Goal: Transaction & Acquisition: Purchase product/service

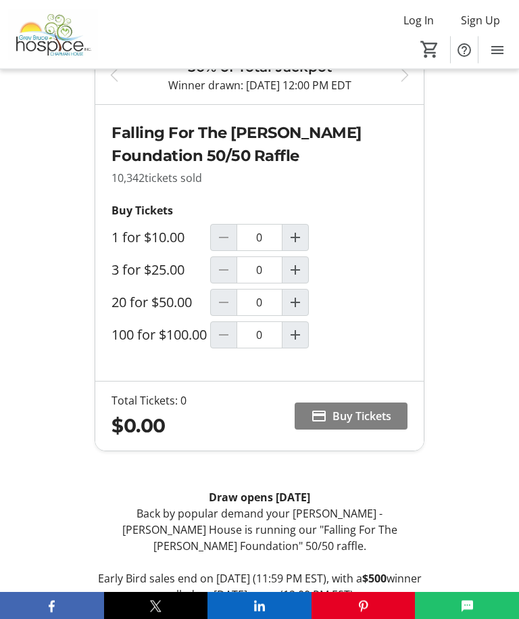
scroll to position [739, 0]
click at [116, 273] on label "3 for $25.00" at bounding box center [148, 270] width 73 height 16
click at [237, 273] on input "0" at bounding box center [260, 269] width 46 height 27
click at [292, 272] on mat-icon "Increment by one" at bounding box center [295, 270] width 16 height 16
type input "1"
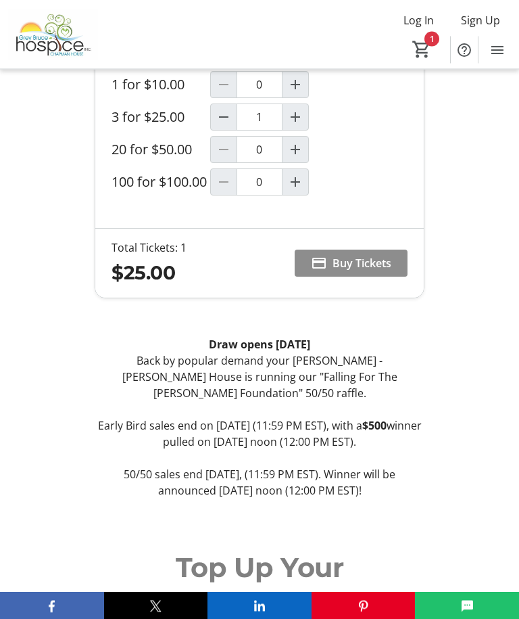
scroll to position [891, 0]
click at [353, 262] on span "Buy Tickets" at bounding box center [362, 263] width 59 height 16
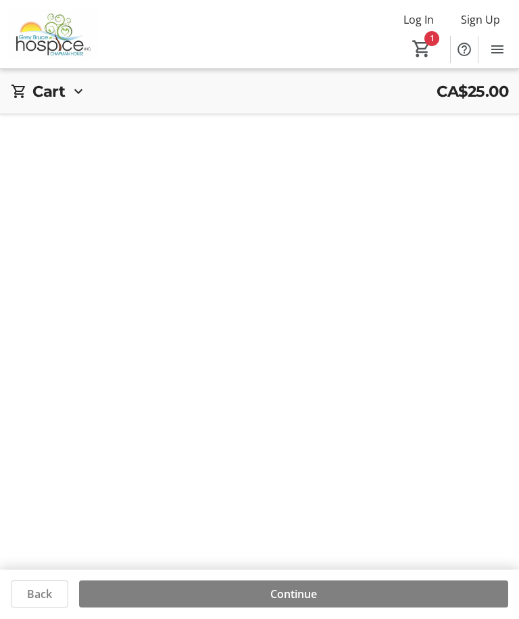
scroll to position [45, 0]
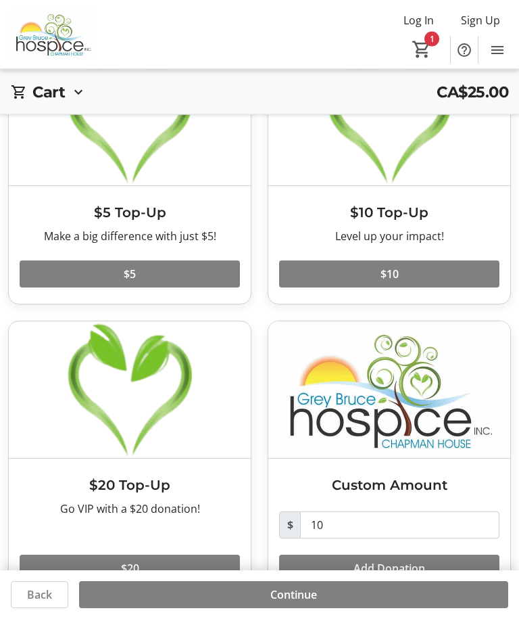
scroll to position [115, 0]
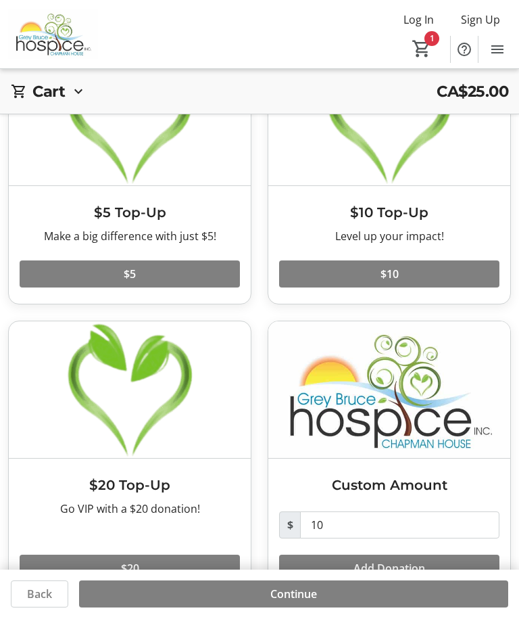
click at [281, 603] on span "Continue" at bounding box center [294, 594] width 47 height 16
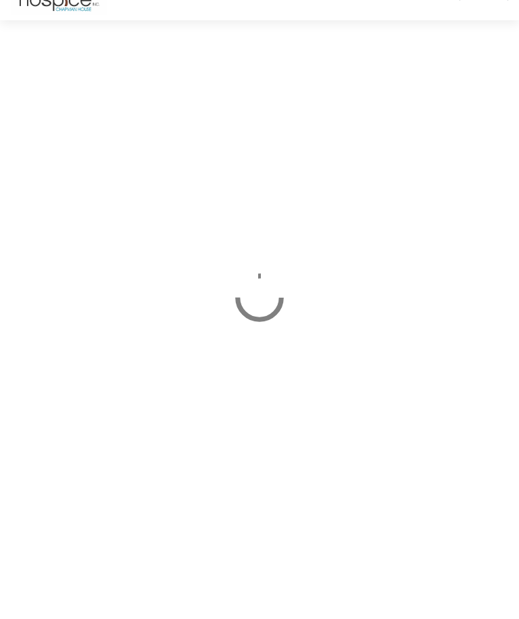
scroll to position [45, 0]
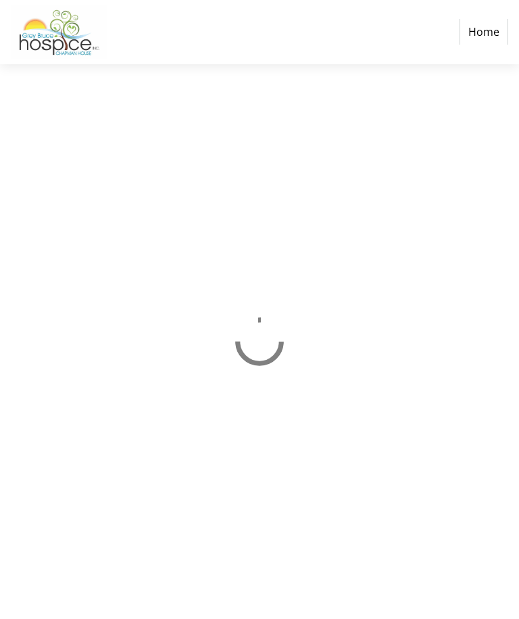
select select "CA"
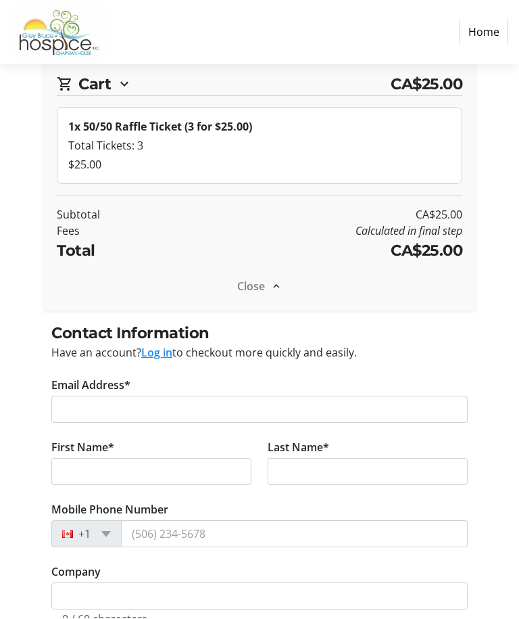
scroll to position [45, 0]
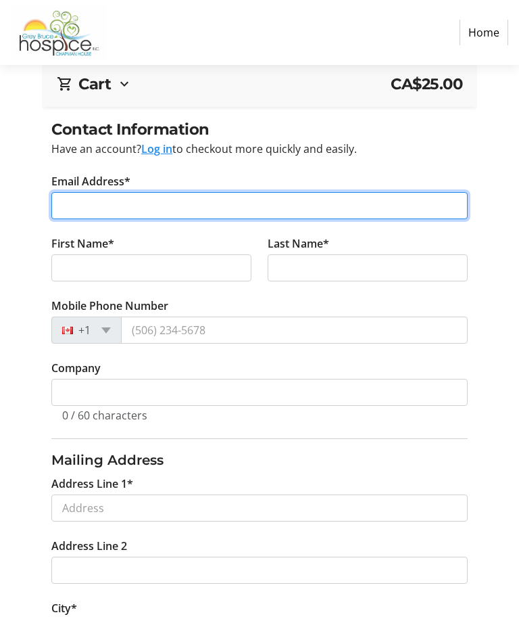
click at [65, 210] on input "Email Address*" at bounding box center [259, 205] width 417 height 27
type input "[EMAIL_ADDRESS][DOMAIN_NAME]"
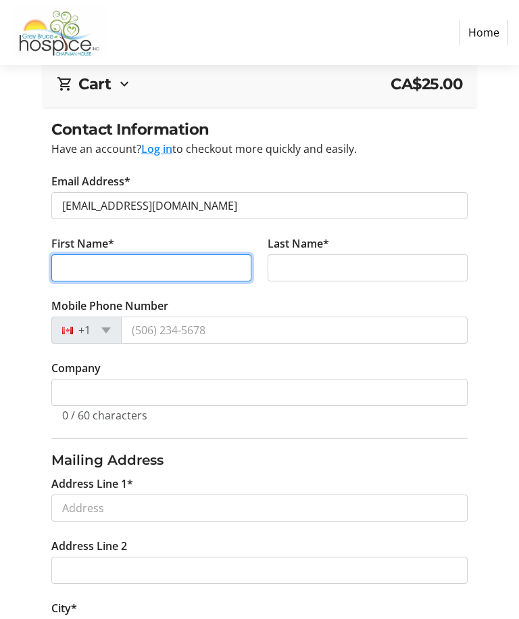
click at [69, 266] on input "First Name*" at bounding box center [151, 268] width 200 height 27
type input "[PERSON_NAME]"
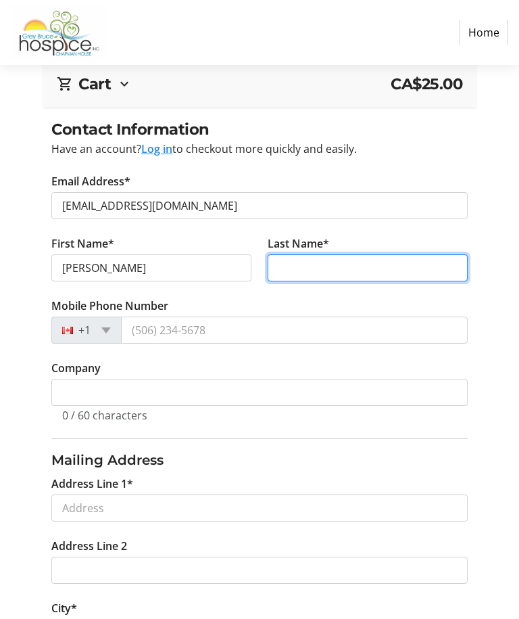
click at [290, 263] on input "Last Name*" at bounding box center [368, 268] width 200 height 27
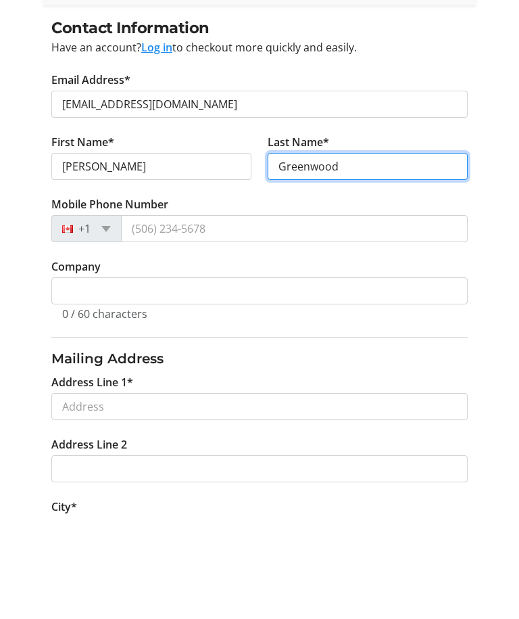
type input "Greenwood"
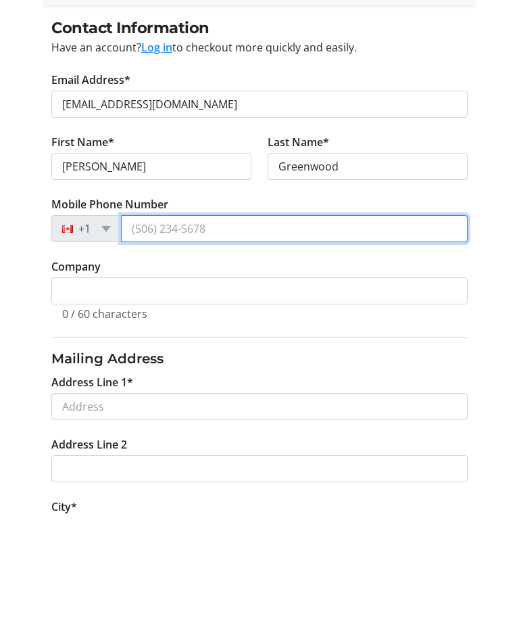
click at [134, 317] on input "Mobile Phone Number" at bounding box center [294, 330] width 347 height 27
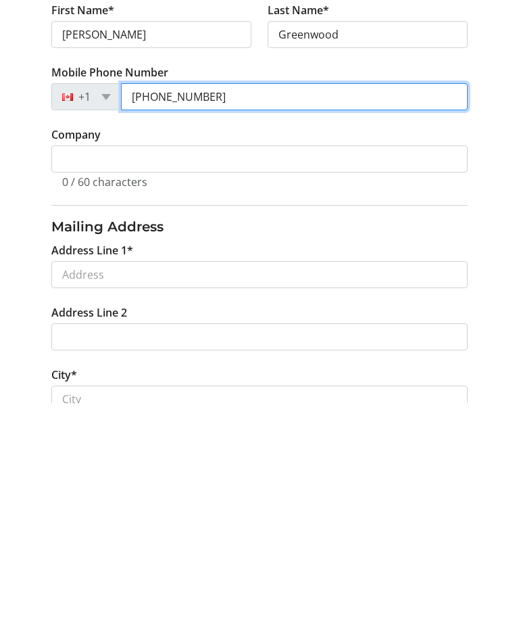
type input "[PHONE_NUMBER]"
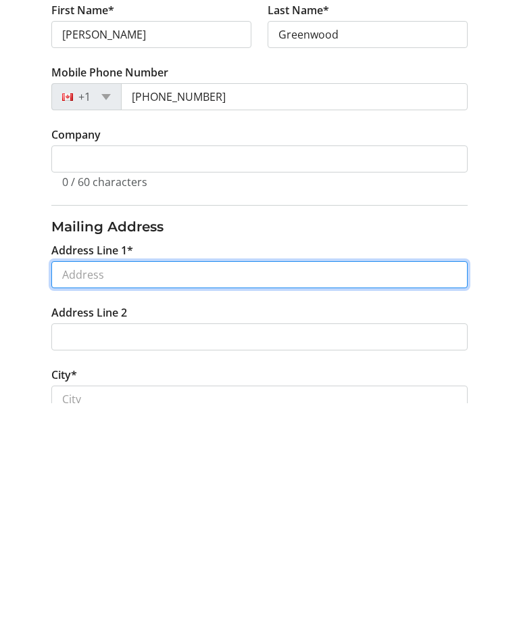
click at [62, 478] on input "Address Line 1*" at bounding box center [259, 491] width 417 height 27
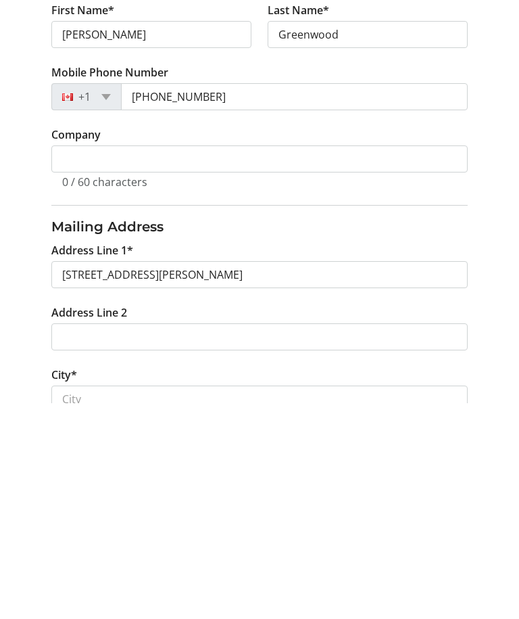
scroll to position [279, 0]
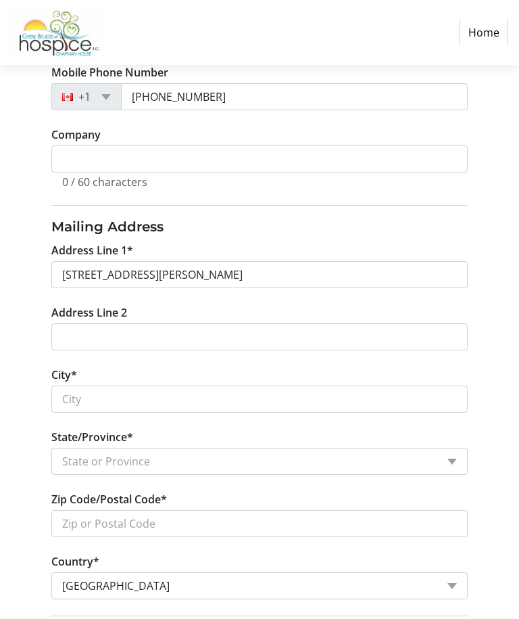
type input "[STREET_ADDRESS]"
type input "[PERSON_NAME] Sound"
select select "ON"
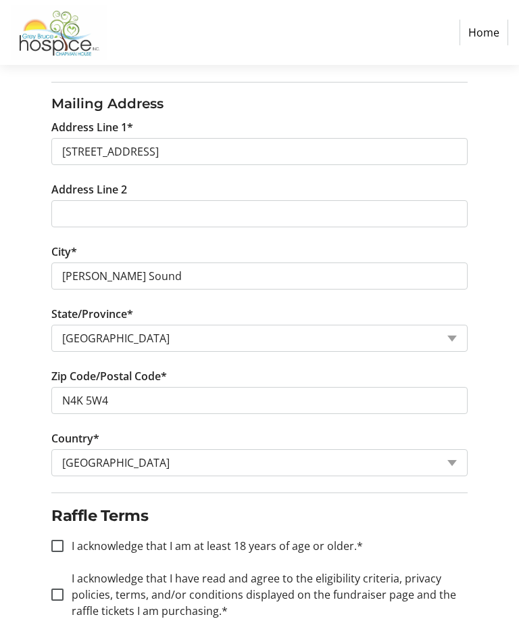
scroll to position [404, 0]
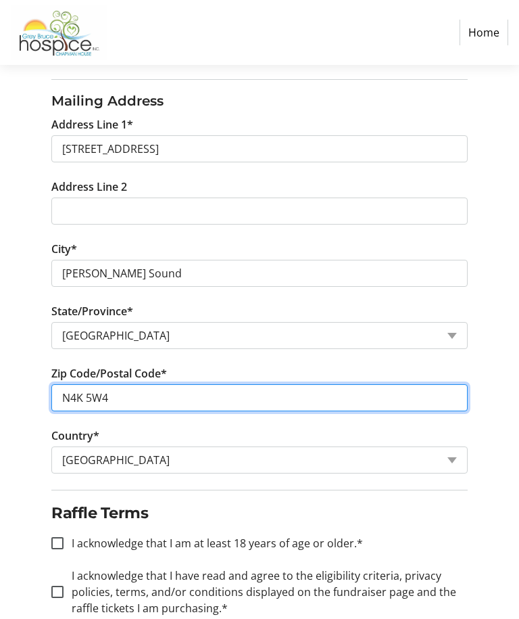
click at [137, 404] on input "N4K 5W4" at bounding box center [259, 397] width 417 height 27
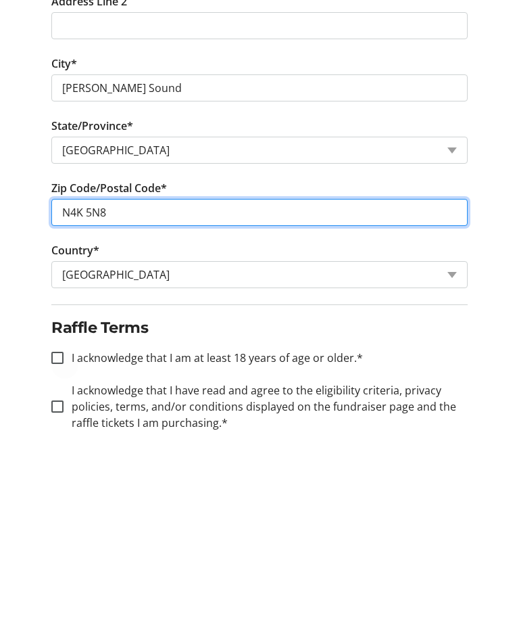
type input "N4K 5N8"
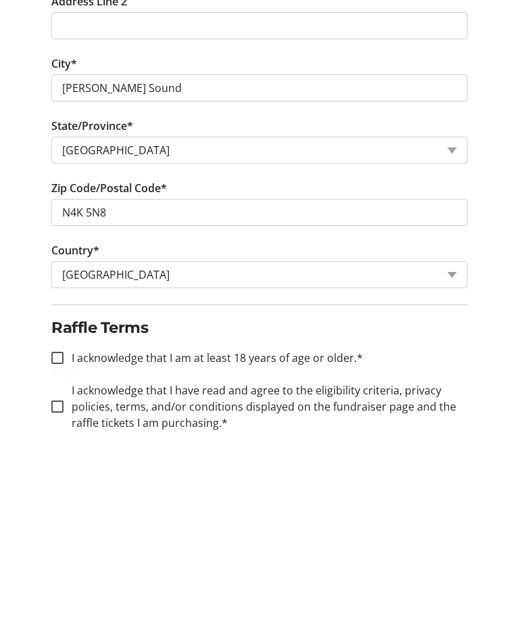
click at [56, 523] on input "I acknowledge that I am at least 18 years of age or older.*" at bounding box center [57, 529] width 12 height 12
checkbox input "true"
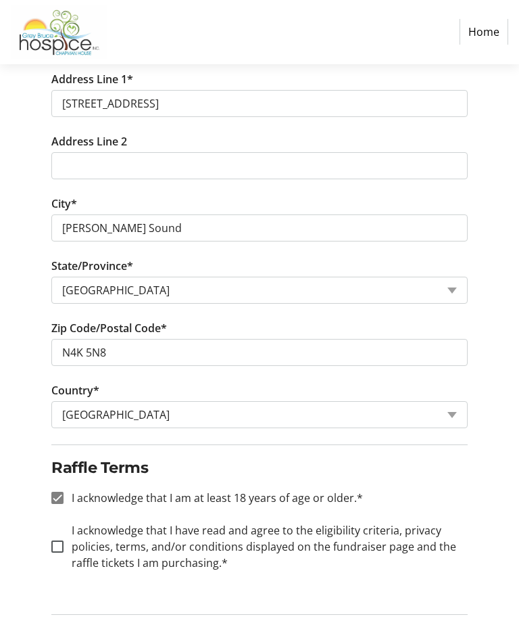
scroll to position [449, 0]
click at [59, 549] on input "I acknowledge that I have read and agree to the eligibility criteria, privacy p…" at bounding box center [57, 547] width 12 height 12
checkbox input "true"
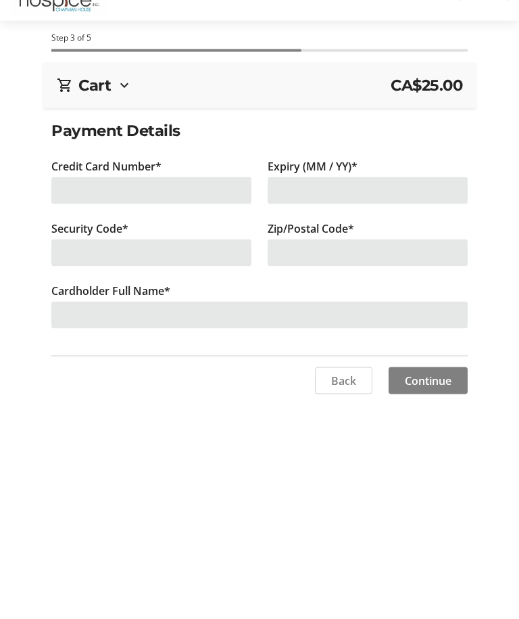
scroll to position [45, 0]
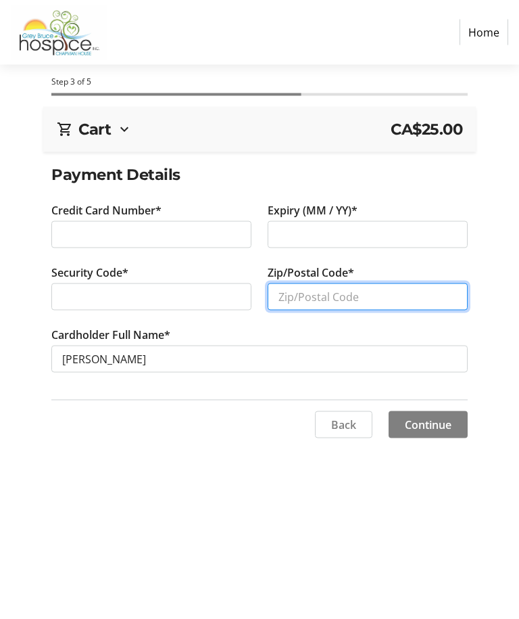
click at [283, 283] on input "Zip/Postal Code*" at bounding box center [368, 296] width 200 height 27
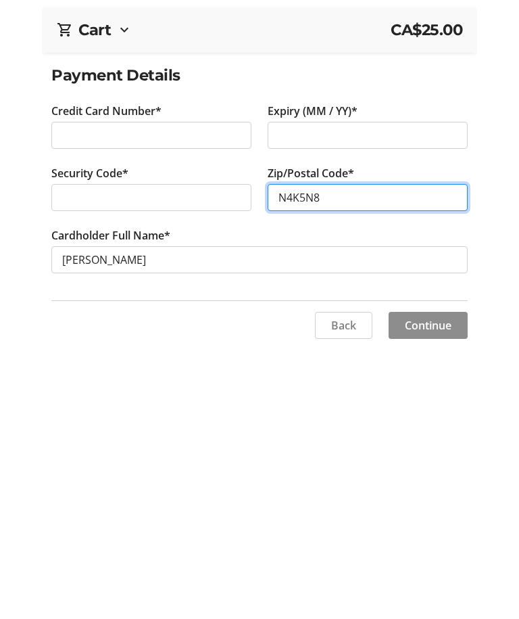
type input "N4K5N8"
click at [421, 417] on span "Continue" at bounding box center [428, 425] width 47 height 16
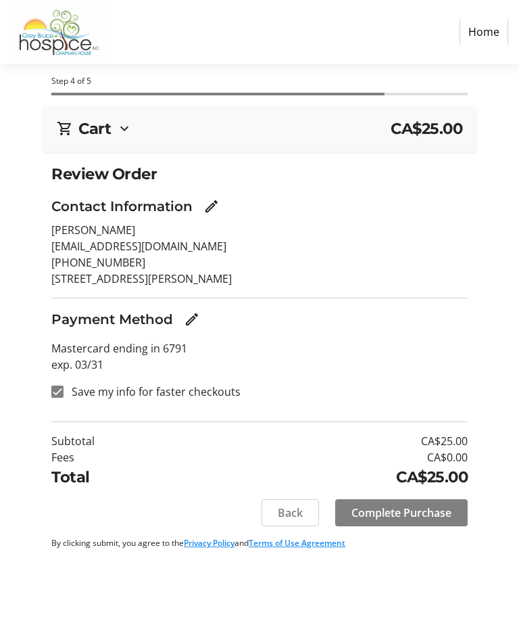
click at [52, 386] on input "Save my info for faster checkouts" at bounding box center [57, 392] width 12 height 12
checkbox input "false"
click at [396, 505] on span "Complete Purchase" at bounding box center [402, 513] width 100 height 16
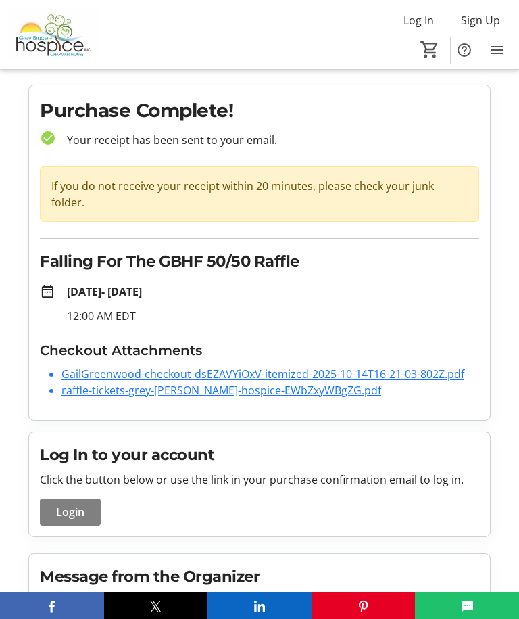
click at [139, 398] on div "Purchase Complete! check_circle Your receipt has been sent to your email. If yo…" at bounding box center [259, 252] width 461 height 335
click at [184, 383] on link "raffle-tickets-grey-[PERSON_NAME]-hospice-EWbZxyWBgZG.pdf" at bounding box center [222, 390] width 320 height 15
click at [198, 383] on link "raffle-tickets-grey-[PERSON_NAME]-hospice-EWbZxyWBgZG.pdf" at bounding box center [222, 390] width 320 height 15
